Goal: Task Accomplishment & Management: Use online tool/utility

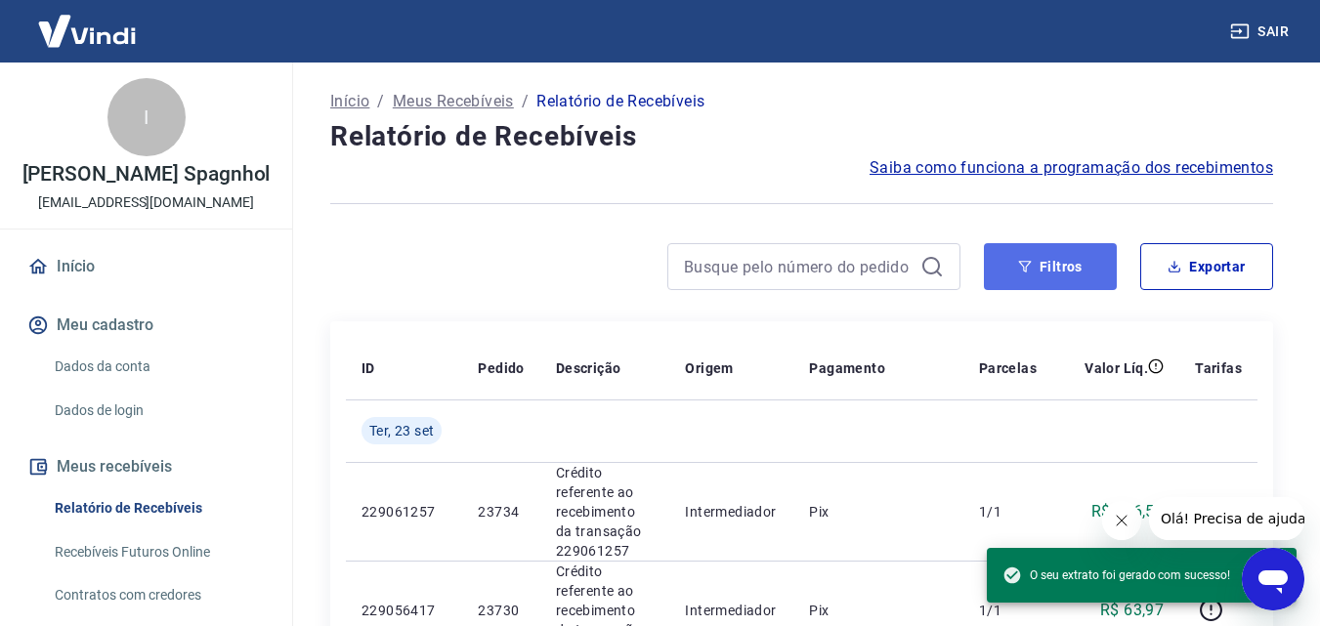
click at [1018, 262] on icon "button" at bounding box center [1025, 267] width 14 height 14
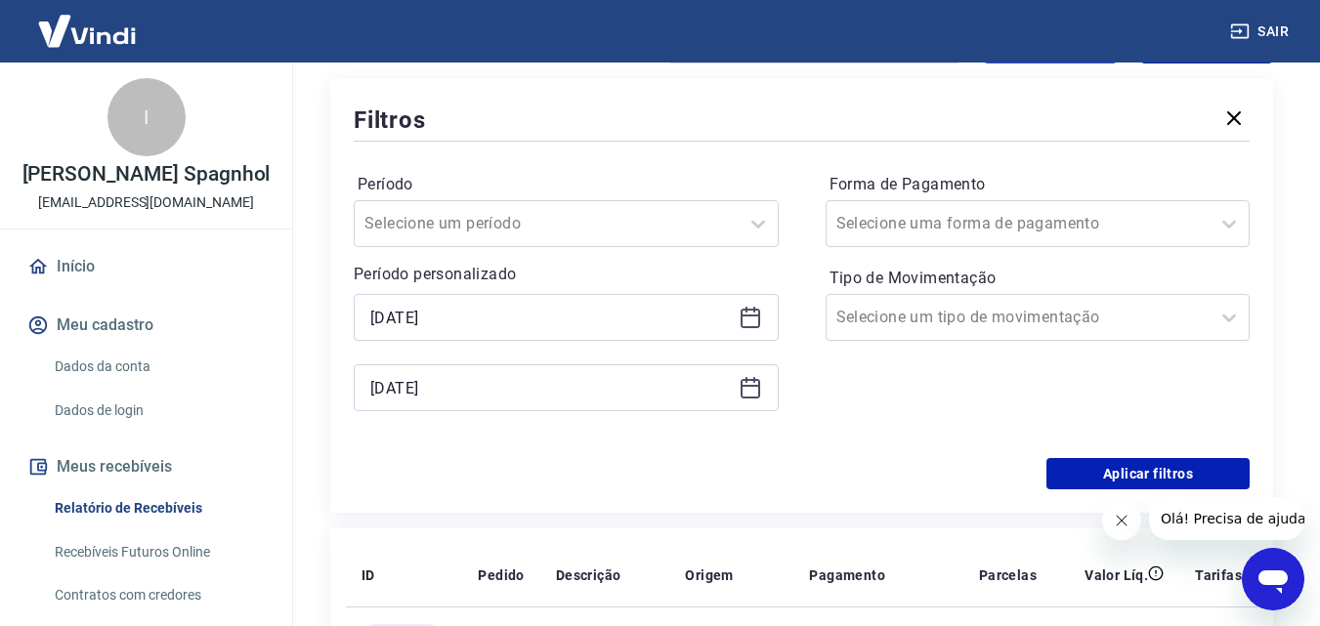
scroll to position [293, 0]
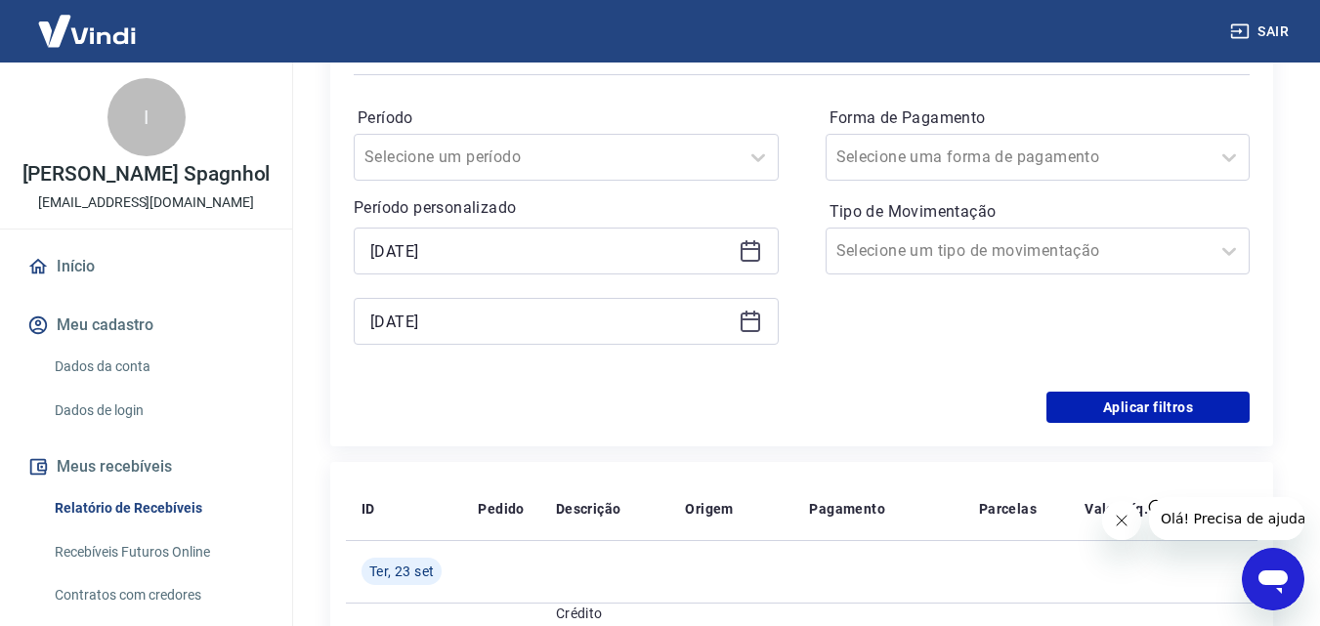
click at [749, 259] on icon at bounding box center [749, 250] width 23 height 23
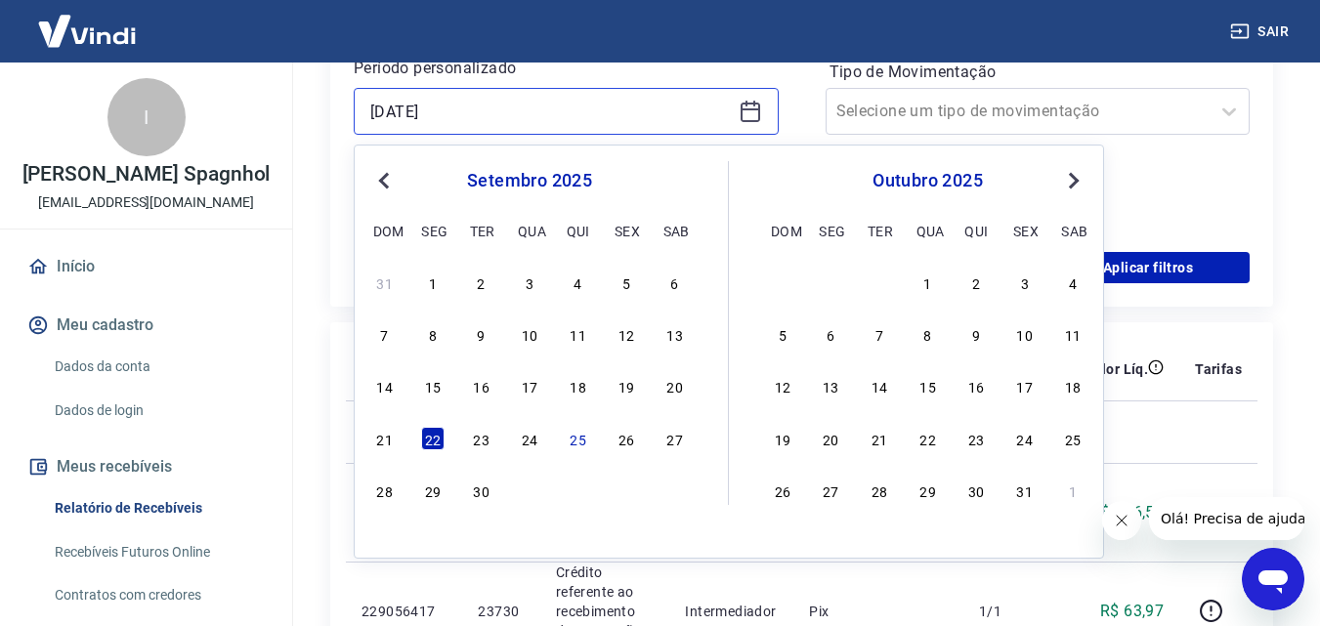
scroll to position [488, 0]
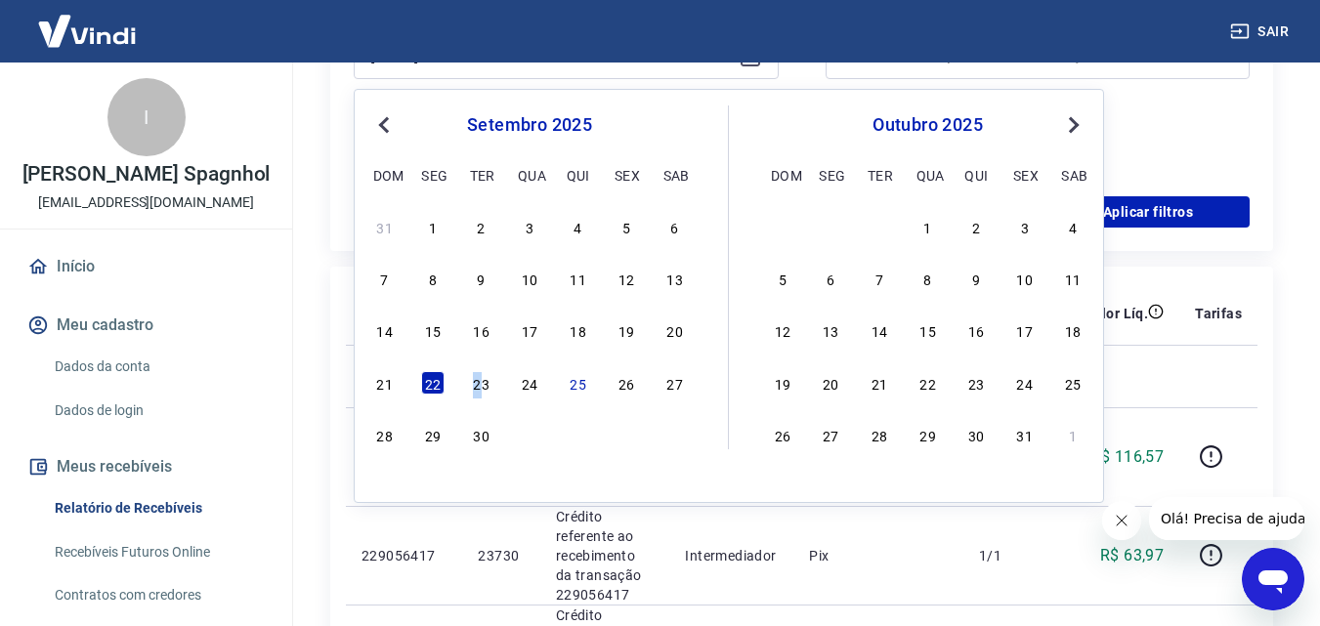
drag, startPoint x: 479, startPoint y: 383, endPoint x: 667, endPoint y: 275, distance: 217.0
click at [480, 383] on div "23" at bounding box center [481, 382] width 23 height 23
type input "[DATE]"
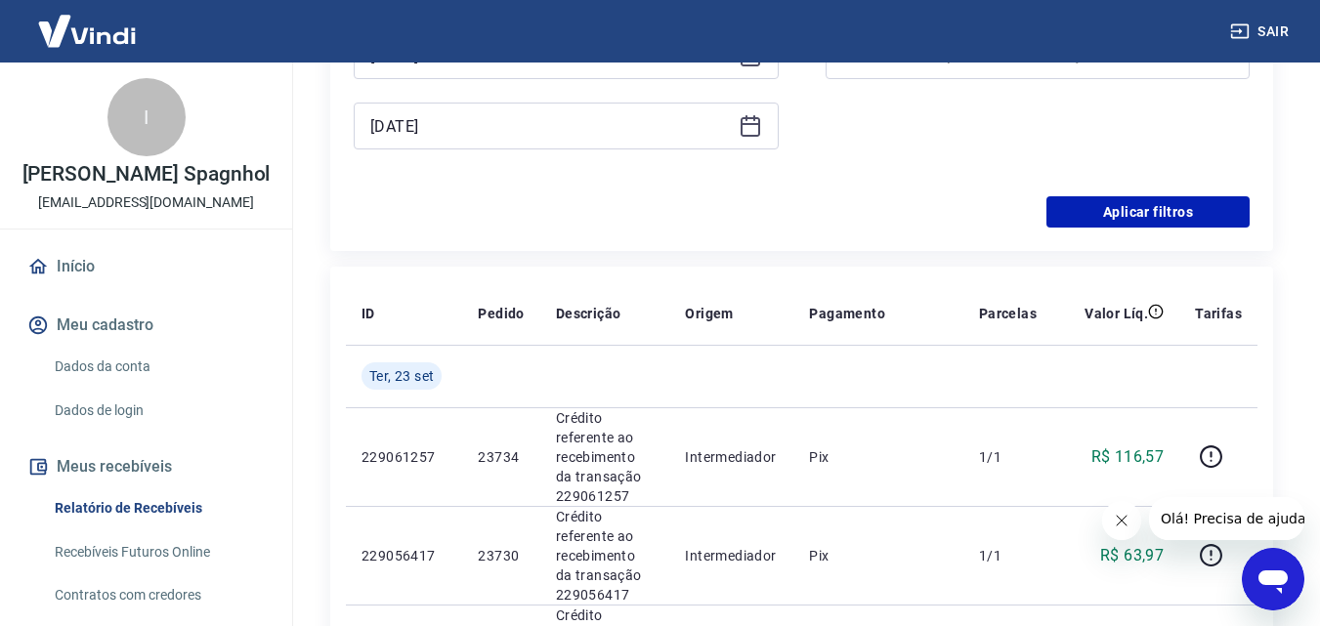
click at [745, 131] on icon at bounding box center [749, 125] width 23 height 23
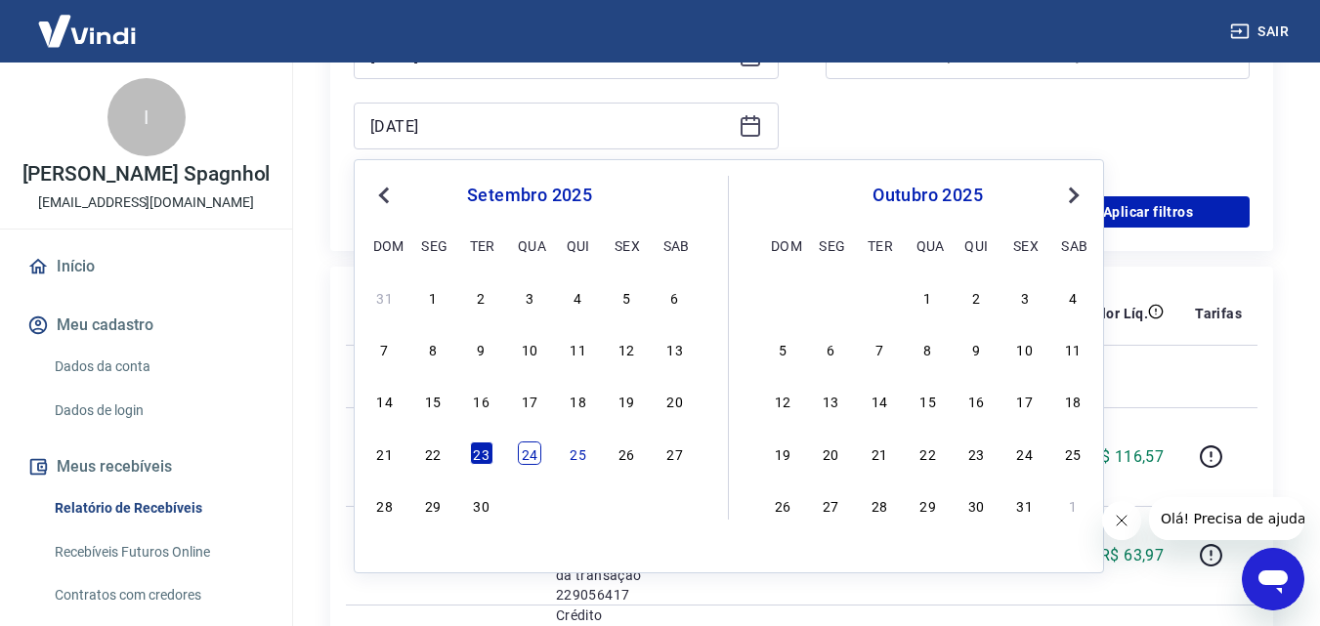
click at [527, 458] on div "24" at bounding box center [529, 452] width 23 height 23
type input "[DATE]"
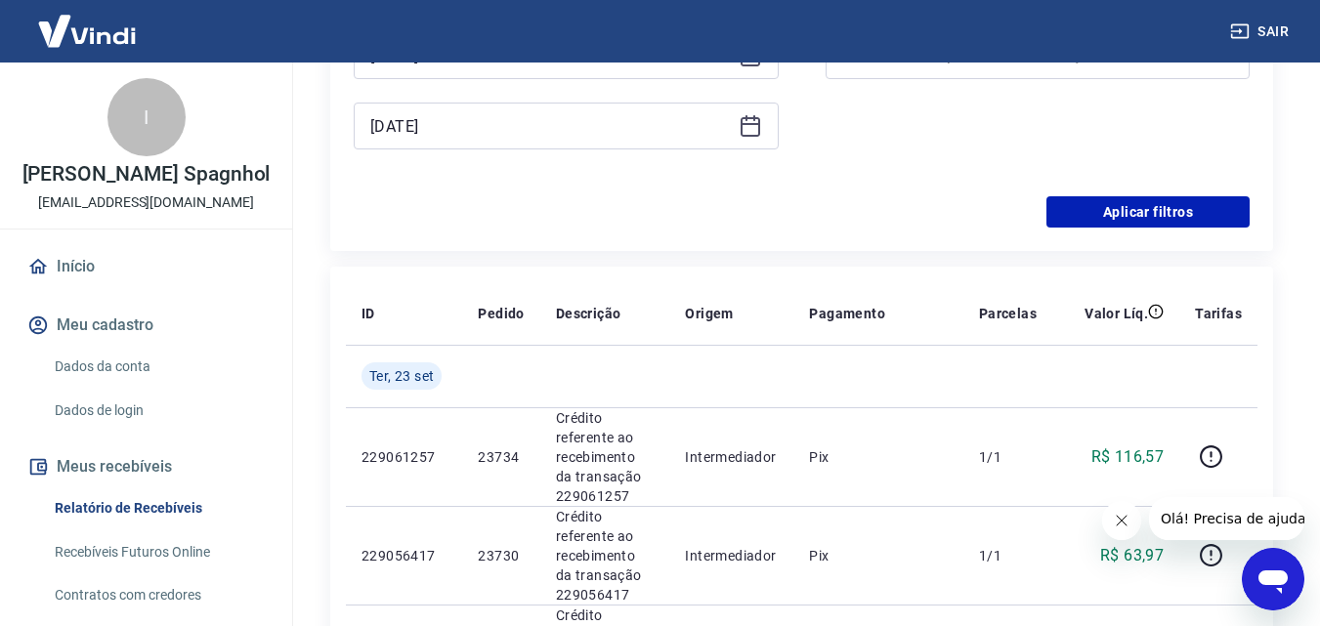
click at [1220, 229] on div "Filtros Período Selecione um período Período personalizado Selected date: [DATE…" at bounding box center [801, 34] width 943 height 434
click at [1217, 212] on button "Aplicar filtros" at bounding box center [1147, 211] width 203 height 31
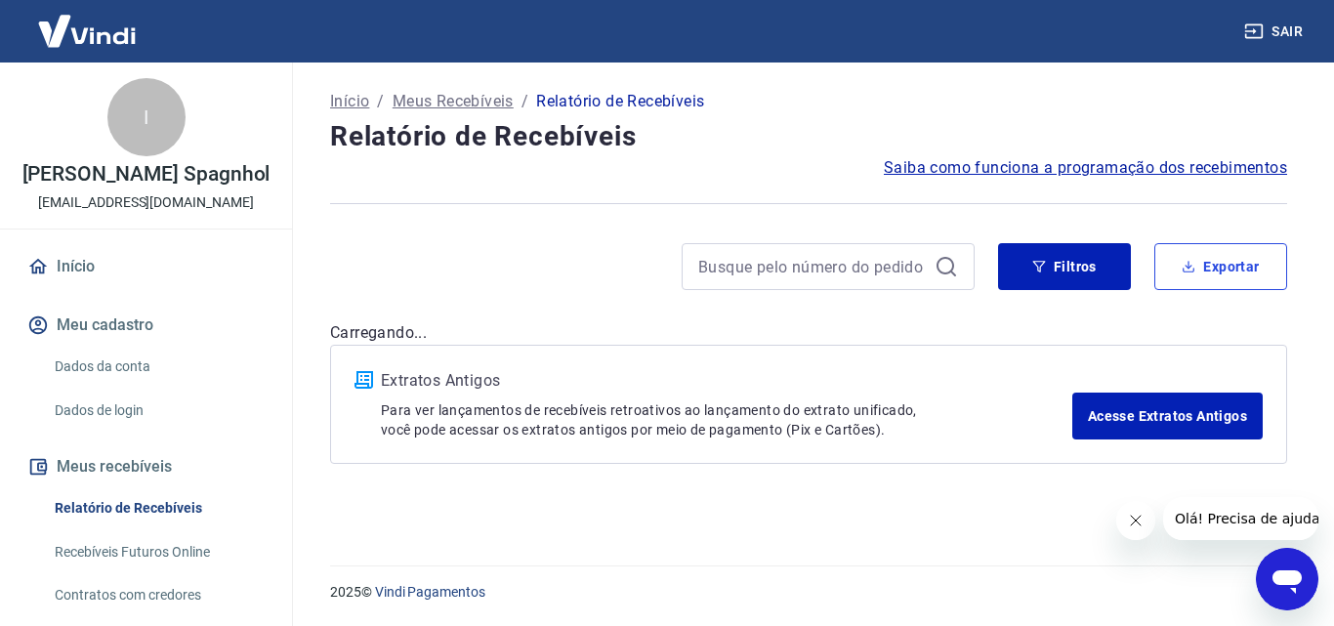
click at [1246, 266] on button "Exportar" at bounding box center [1221, 266] width 133 height 47
type input "[DATE]"
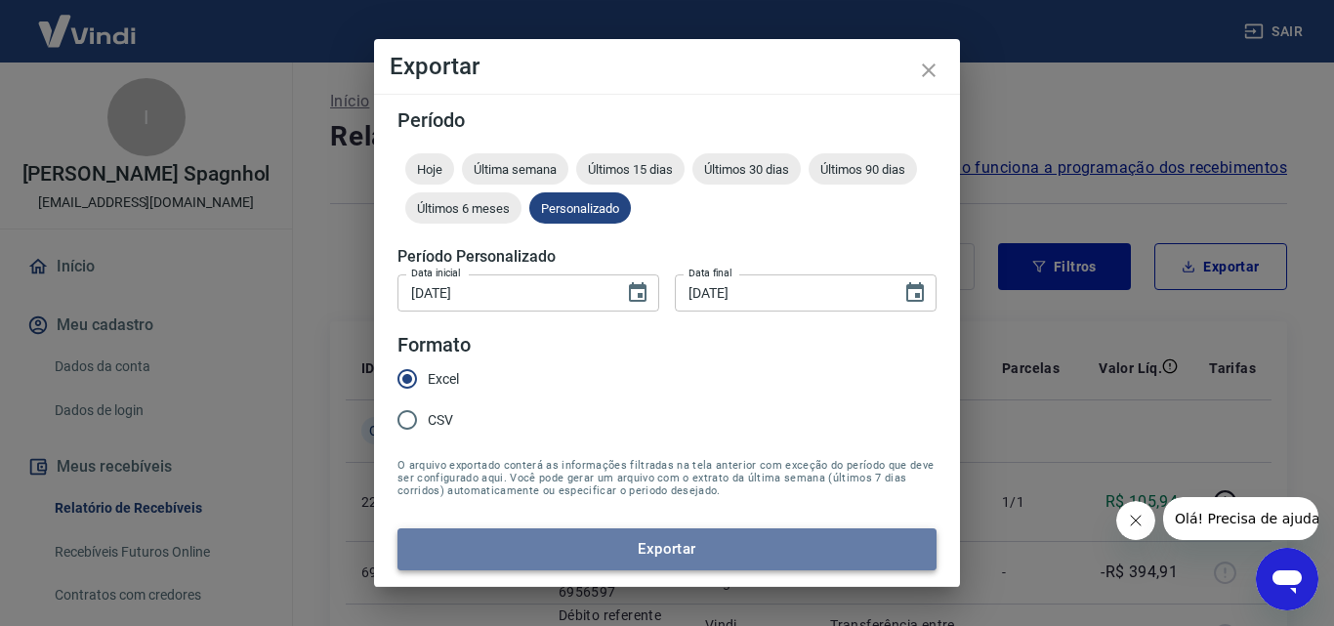
click at [512, 568] on button "Exportar" at bounding box center [667, 548] width 539 height 41
